Goal: Task Accomplishment & Management: Manage account settings

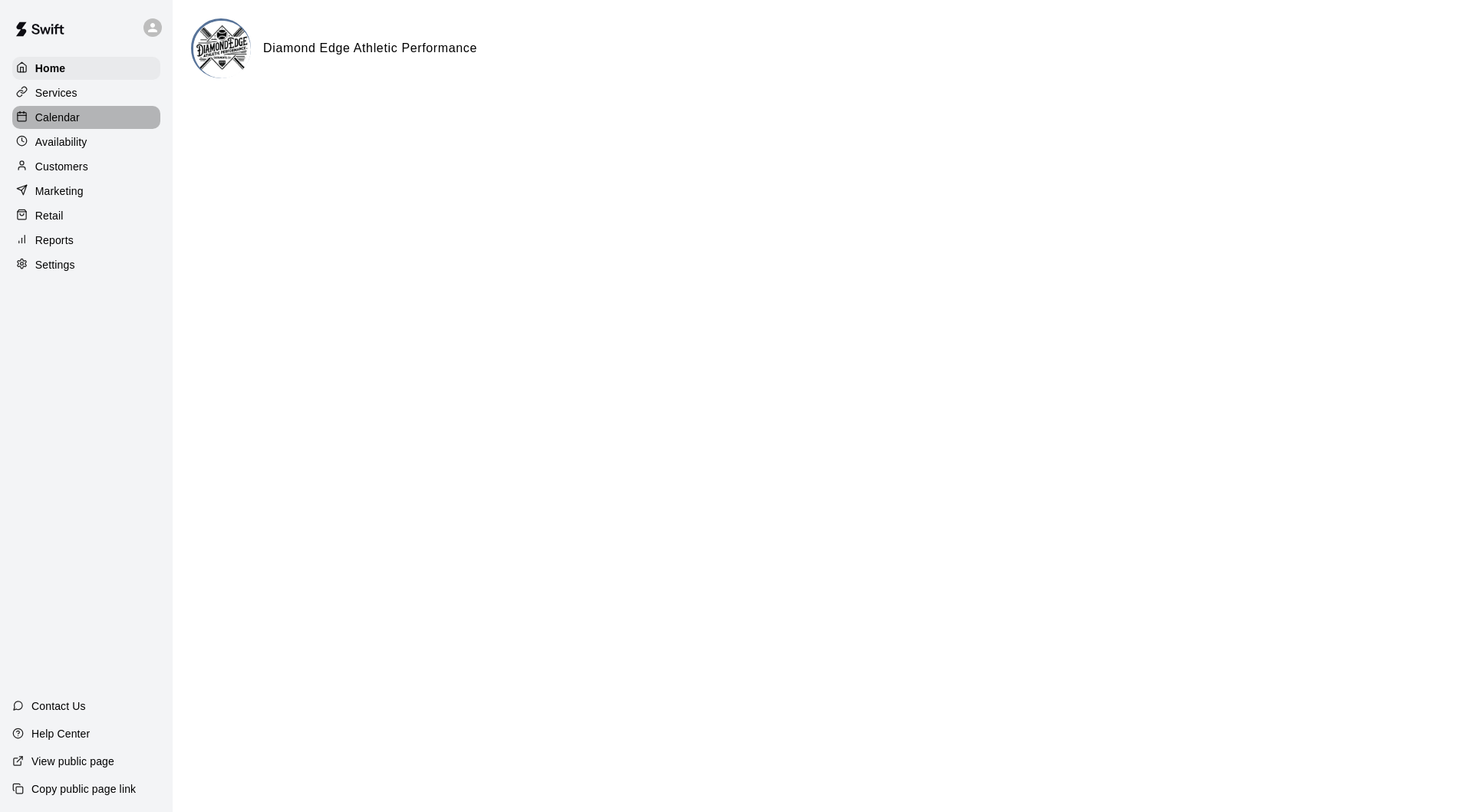
click at [86, 118] on div "Calendar" at bounding box center [86, 117] width 148 height 23
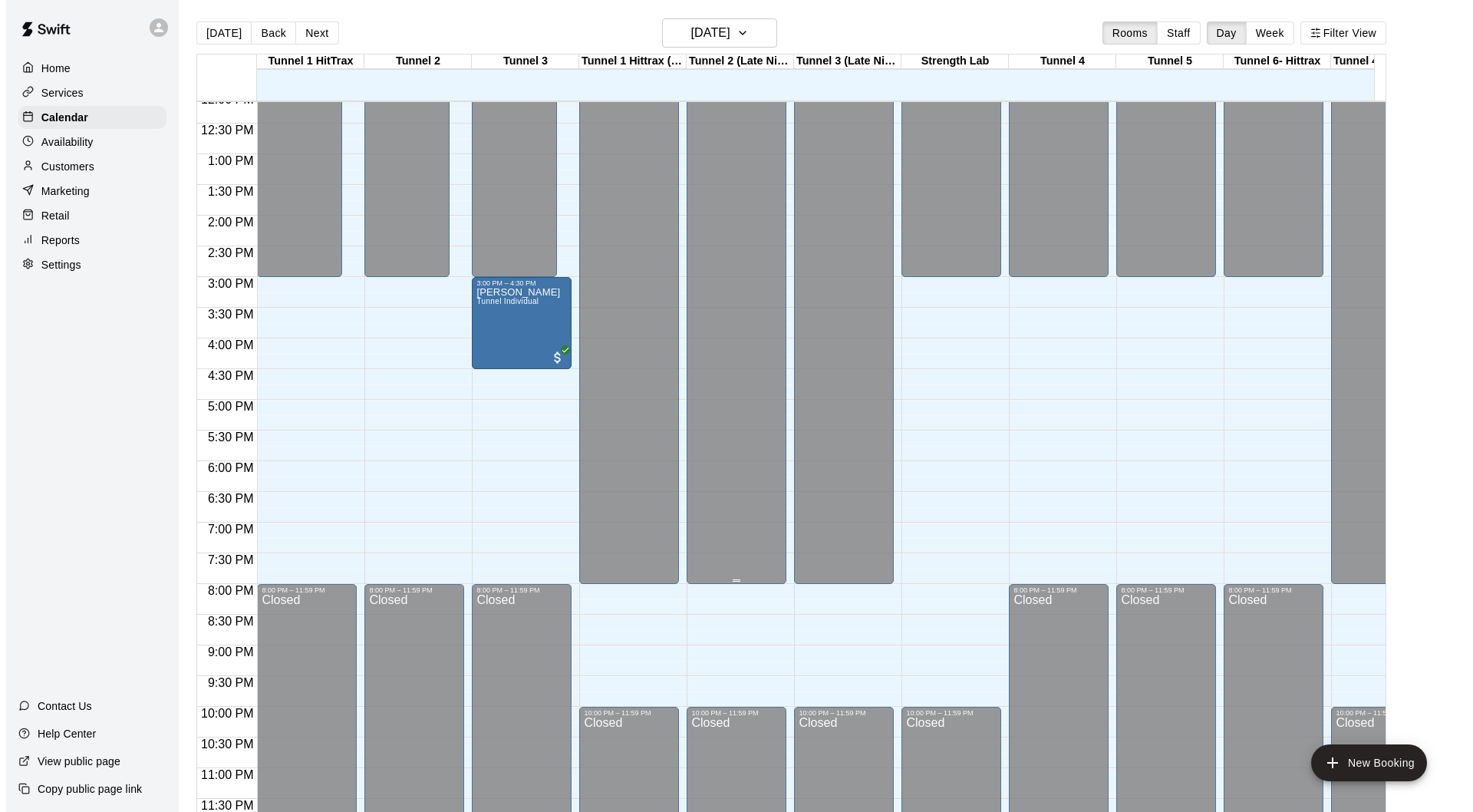
scroll to position [758, 0]
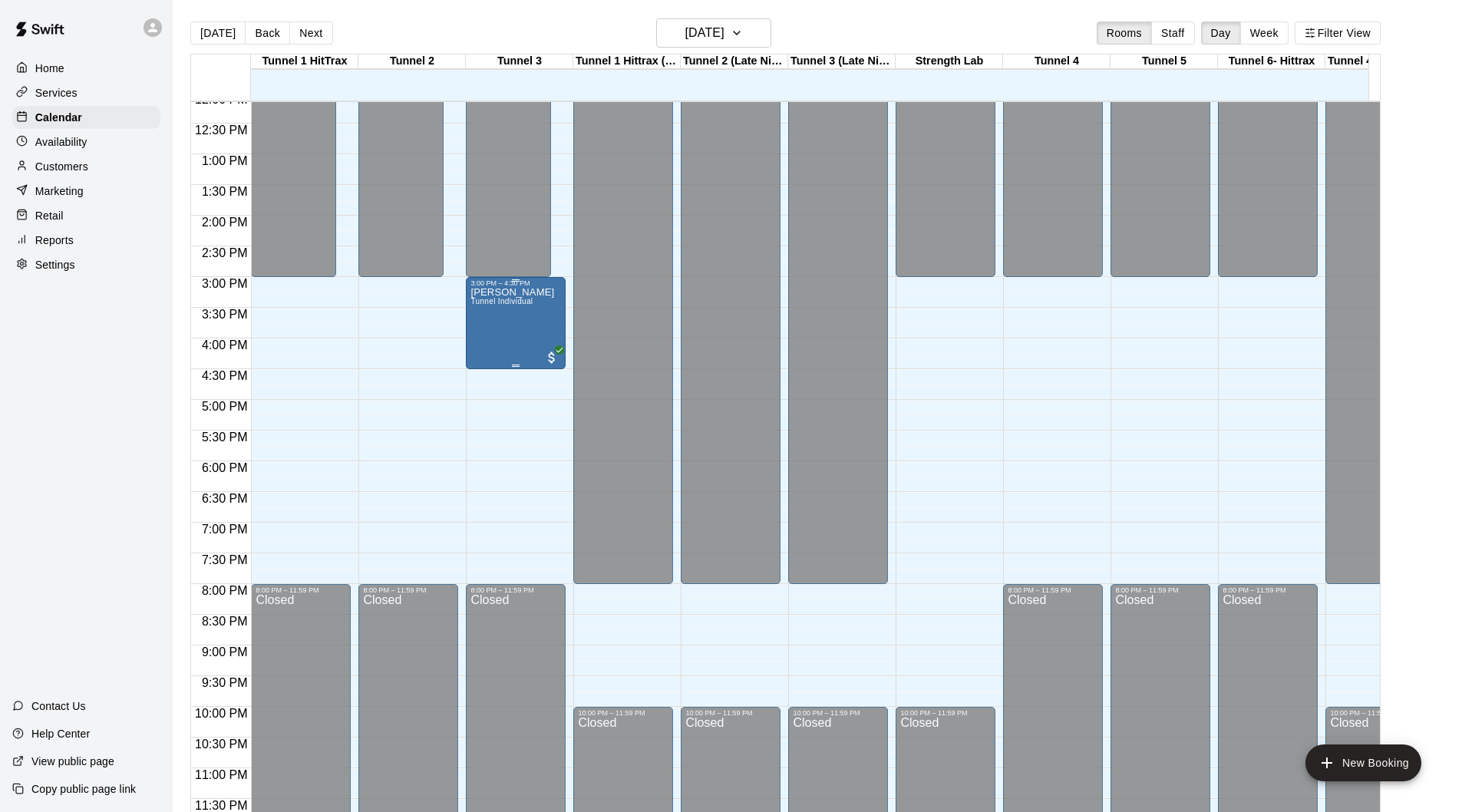
click at [527, 297] on span "Tunnel Individual" at bounding box center [501, 301] width 62 height 9
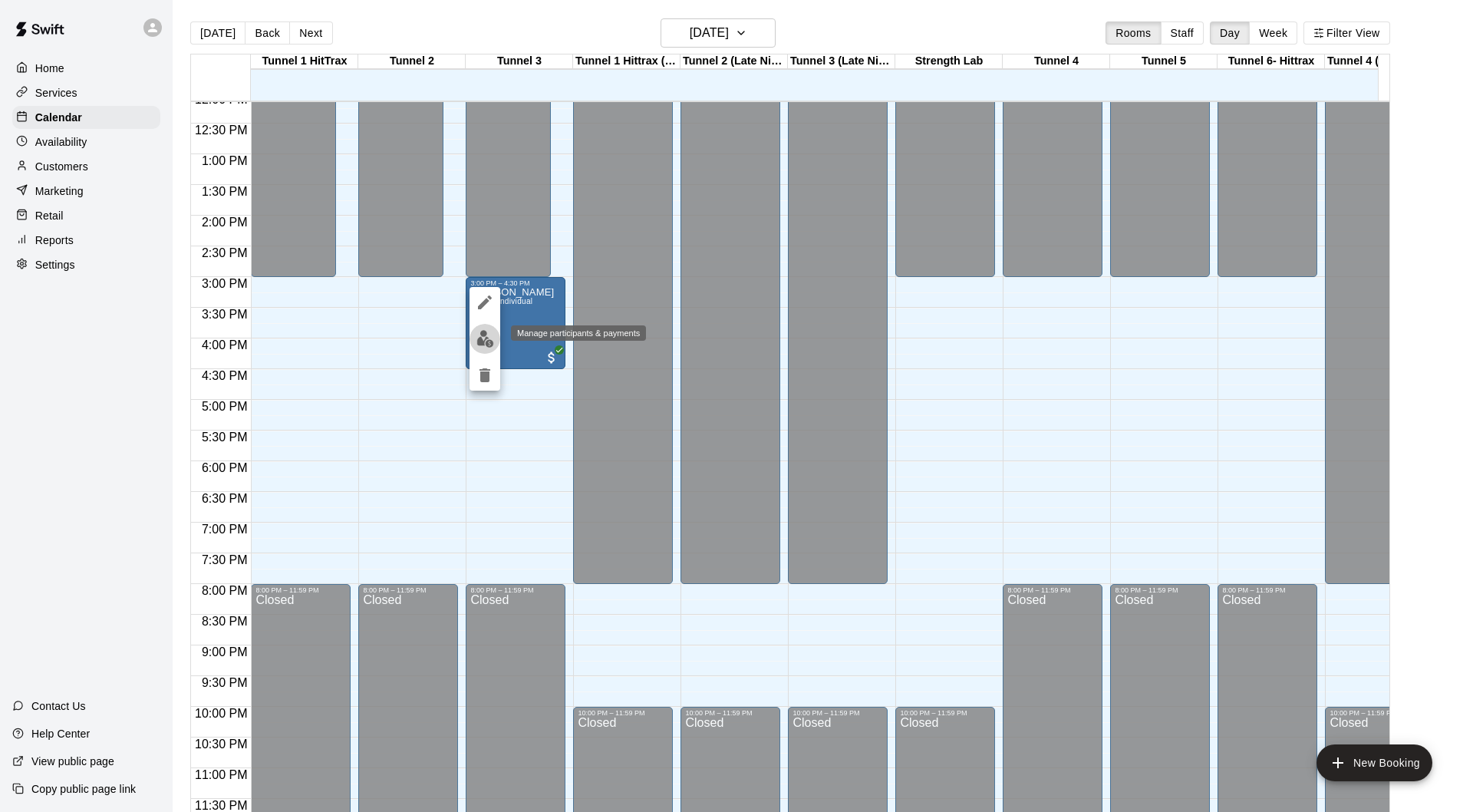
click at [489, 333] on img "edit" at bounding box center [485, 339] width 18 height 18
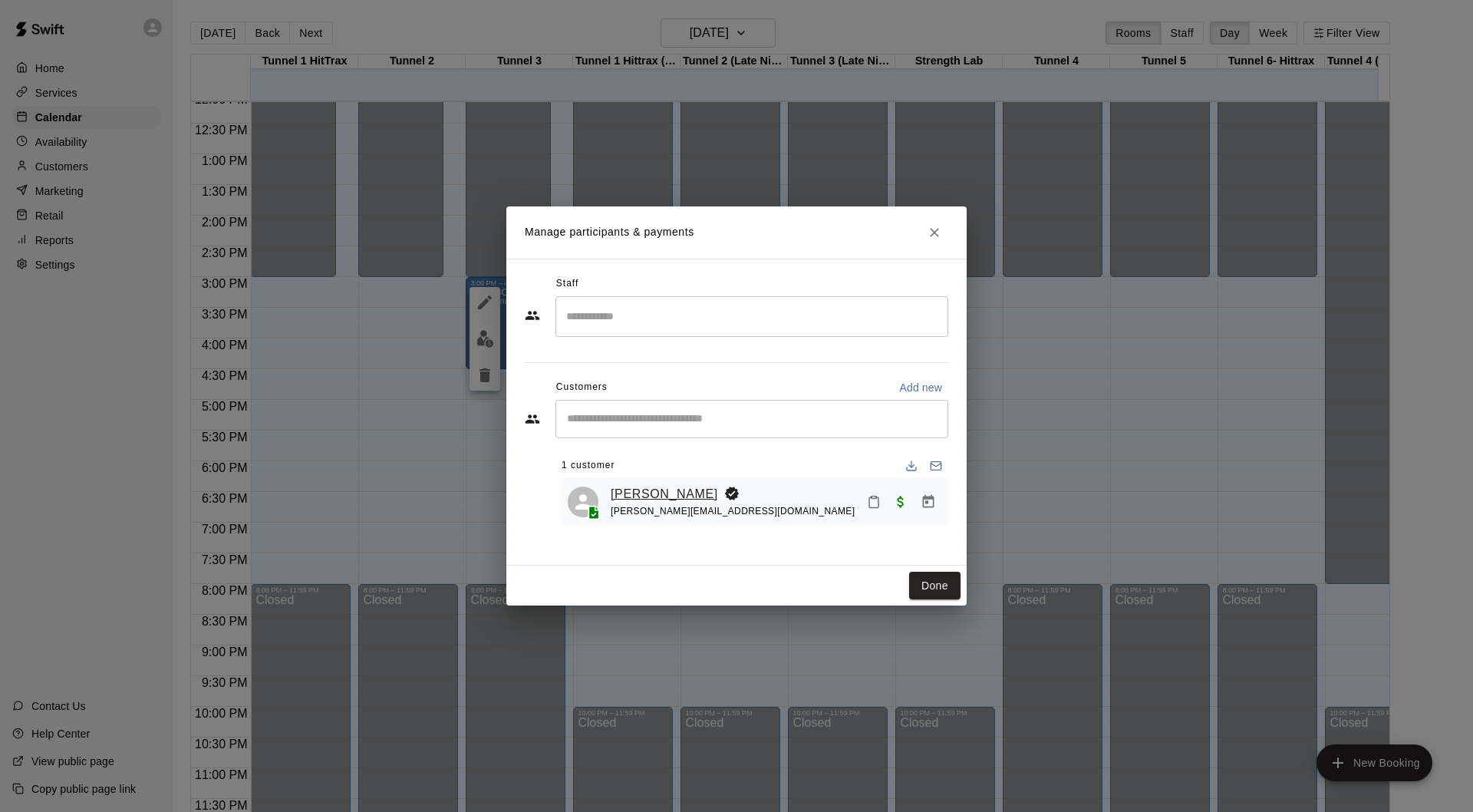
click at [673, 495] on link "[PERSON_NAME]" at bounding box center [664, 494] width 107 height 20
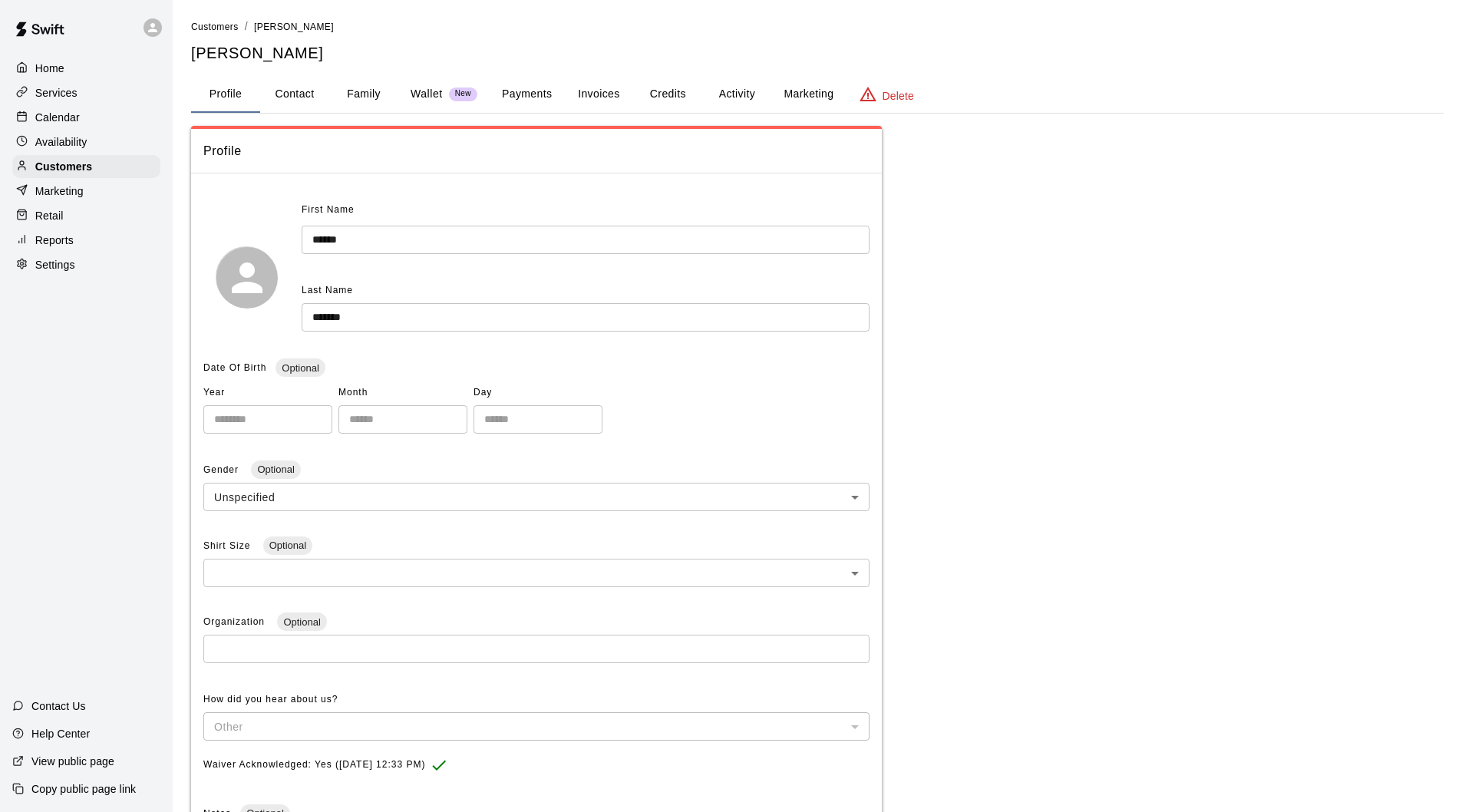
click at [528, 89] on button "Payments" at bounding box center [526, 94] width 74 height 37
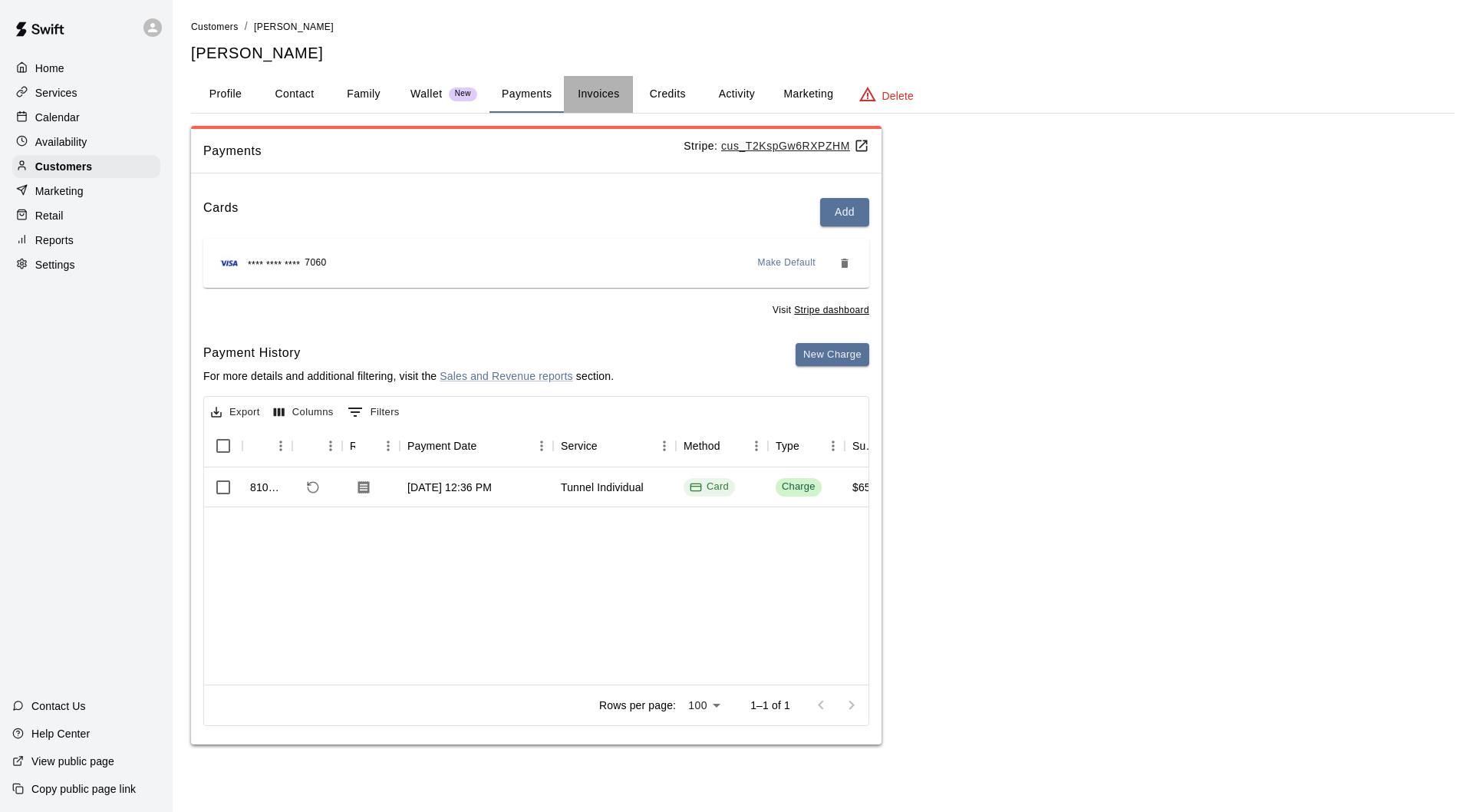
click at [586, 96] on button "Invoices" at bounding box center [599, 94] width 69 height 37
